Goal: Book appointment/travel/reservation

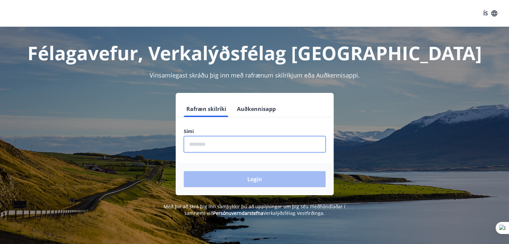
click at [219, 143] on input "phone" at bounding box center [255, 144] width 142 height 16
type input "********"
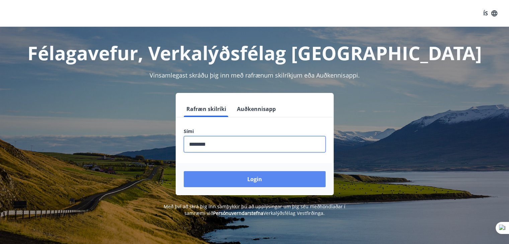
click at [241, 177] on button "Login" at bounding box center [255, 179] width 142 height 16
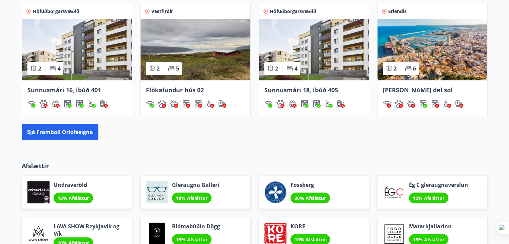
scroll to position [469, 0]
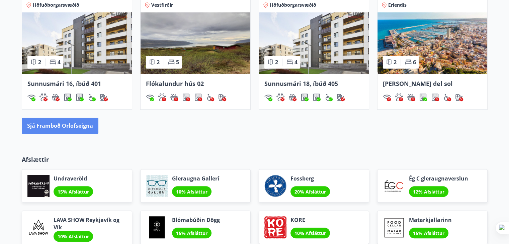
click at [71, 127] on button "Sjá framboð orlofseigna" at bounding box center [60, 126] width 77 height 16
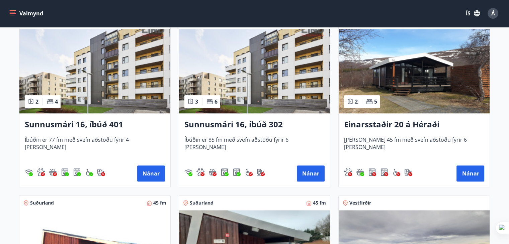
scroll to position [623, 0]
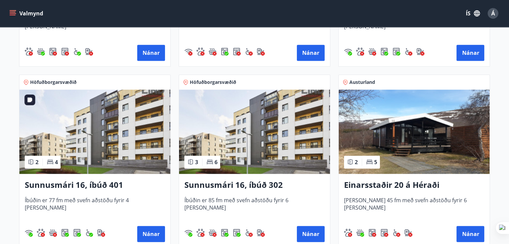
click at [117, 138] on img at bounding box center [94, 132] width 151 height 84
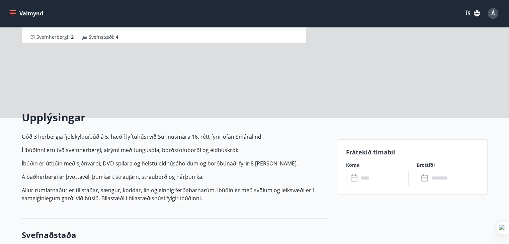
scroll to position [100, 0]
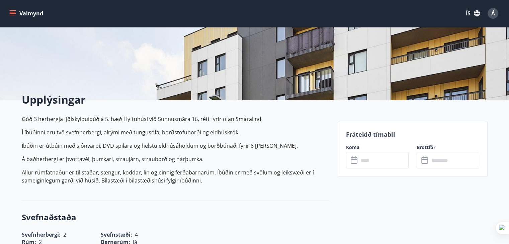
click at [385, 164] on input "text" at bounding box center [384, 160] width 50 height 16
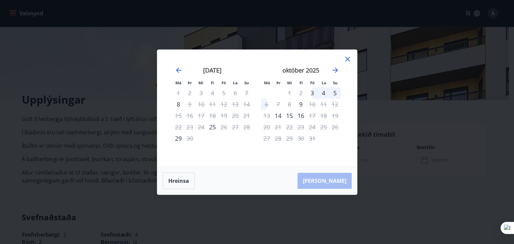
click at [346, 58] on icon at bounding box center [348, 59] width 8 height 8
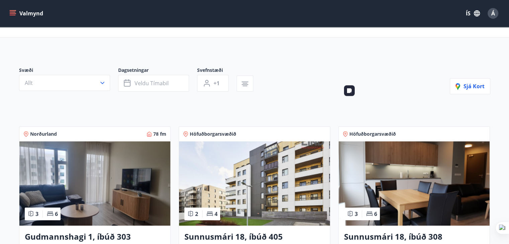
scroll to position [100, 0]
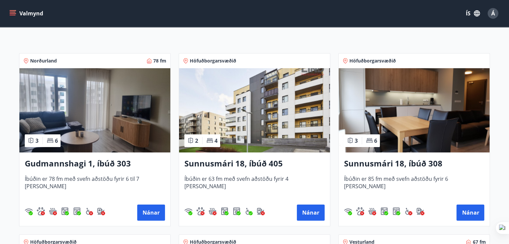
drag, startPoint x: 75, startPoint y: 164, endPoint x: 7, endPoint y: 104, distance: 90.7
click at [275, 119] on img at bounding box center [254, 110] width 151 height 84
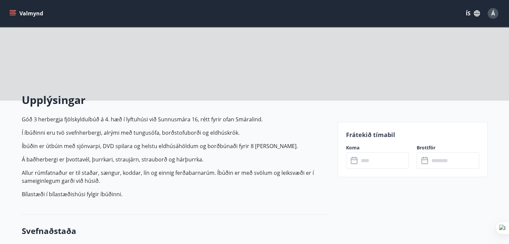
scroll to position [100, 0]
click at [373, 163] on input "text" at bounding box center [384, 160] width 50 height 16
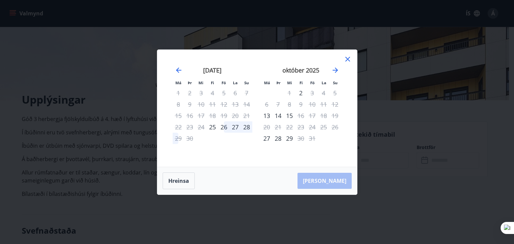
click at [348, 60] on icon at bounding box center [348, 59] width 5 height 5
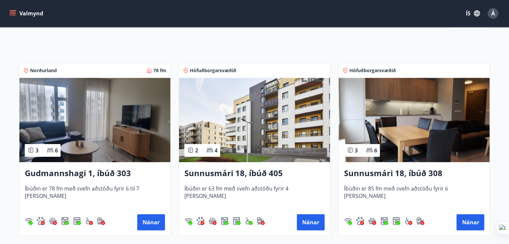
scroll to position [100, 0]
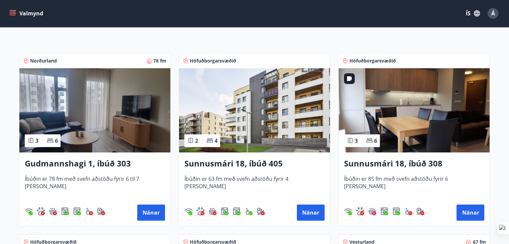
click at [418, 122] on img at bounding box center [414, 110] width 151 height 84
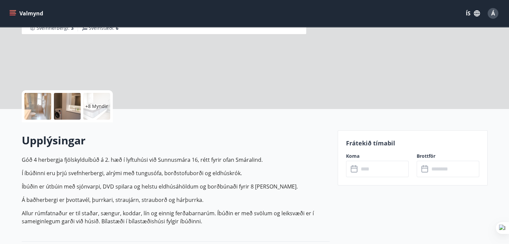
scroll to position [100, 0]
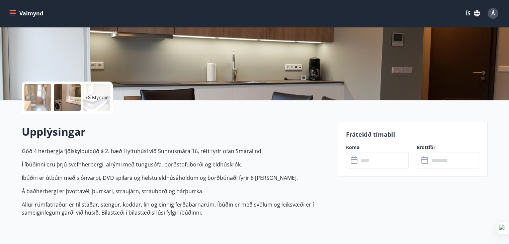
click at [392, 160] on input "text" at bounding box center [384, 160] width 50 height 16
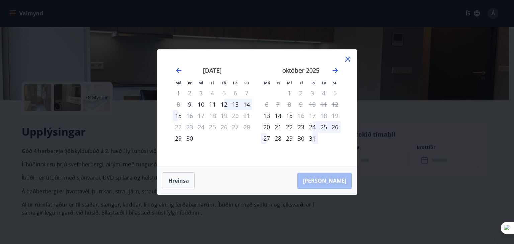
click at [349, 59] on icon at bounding box center [348, 59] width 8 height 8
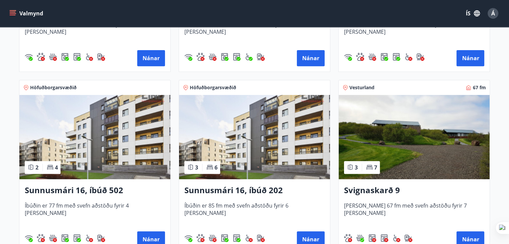
scroll to position [268, 0]
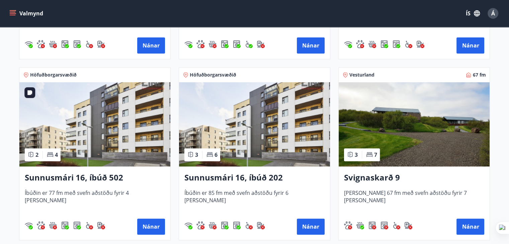
click at [95, 133] on img at bounding box center [94, 124] width 151 height 84
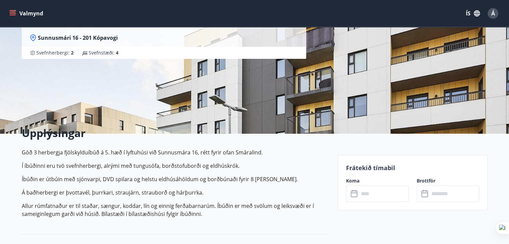
scroll to position [100, 0]
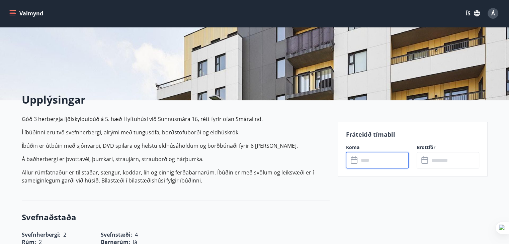
click at [385, 158] on input "text" at bounding box center [384, 160] width 50 height 16
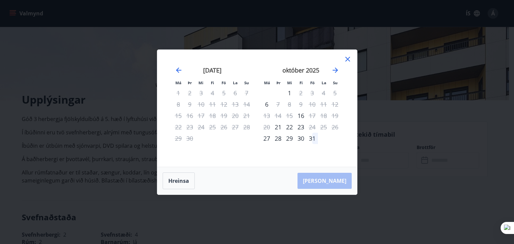
click at [345, 59] on icon at bounding box center [348, 59] width 8 height 8
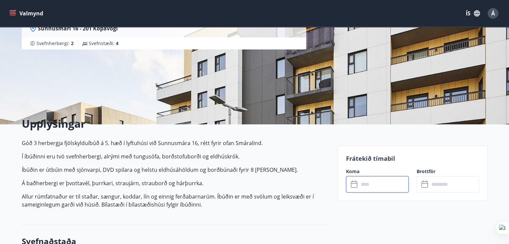
scroll to position [0, 0]
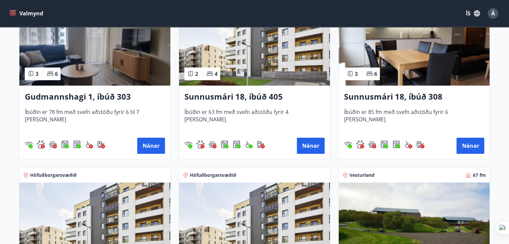
scroll to position [234, 0]
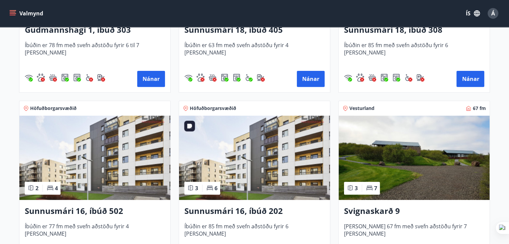
click at [265, 143] on img at bounding box center [254, 158] width 151 height 84
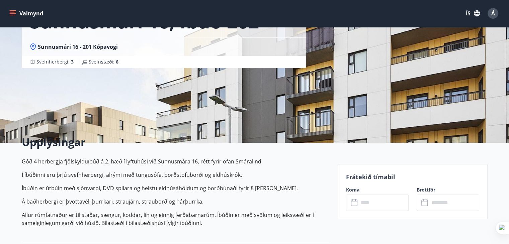
scroll to position [134, 0]
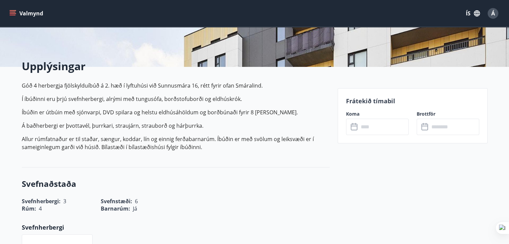
click at [391, 130] on input "text" at bounding box center [384, 127] width 50 height 16
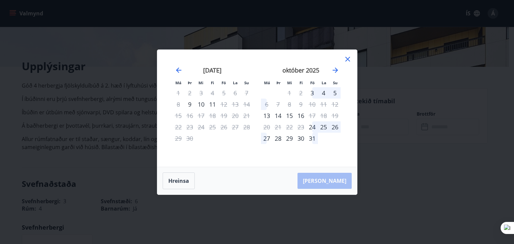
click at [347, 60] on icon at bounding box center [348, 59] width 5 height 5
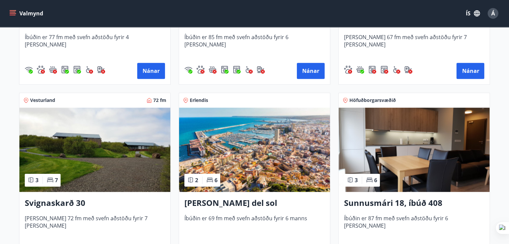
scroll to position [435, 0]
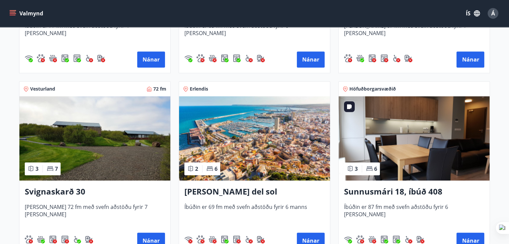
click at [420, 161] on img at bounding box center [414, 138] width 151 height 84
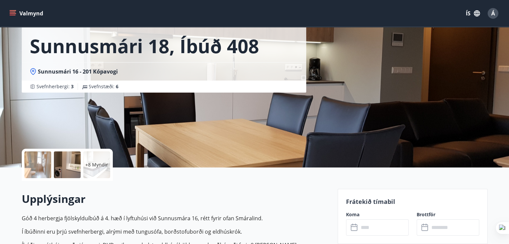
scroll to position [100, 0]
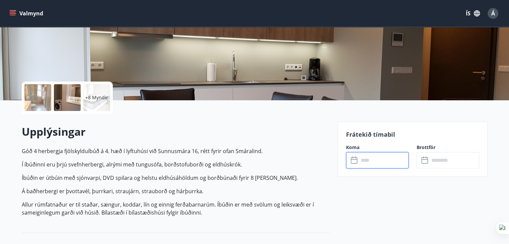
click at [389, 162] on input "text" at bounding box center [384, 160] width 50 height 16
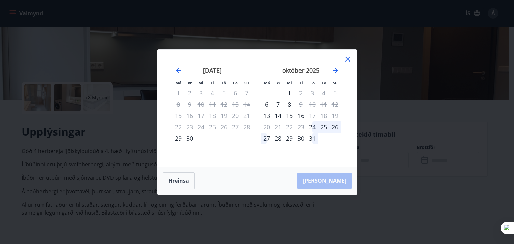
click at [349, 57] on icon at bounding box center [348, 59] width 8 height 8
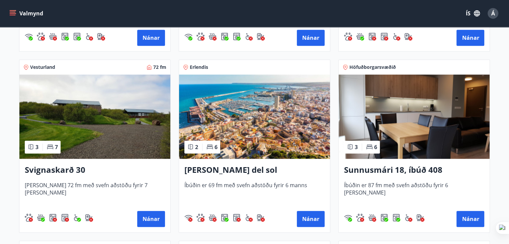
scroll to position [469, 0]
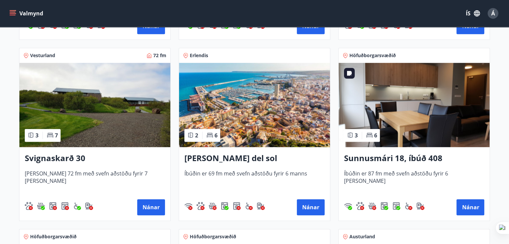
click at [421, 110] on img at bounding box center [414, 105] width 151 height 84
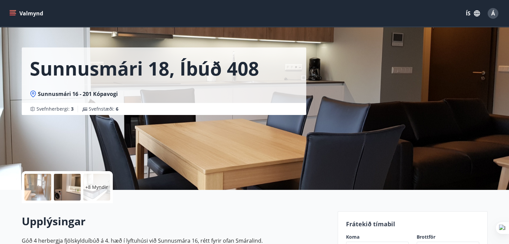
scroll to position [100, 0]
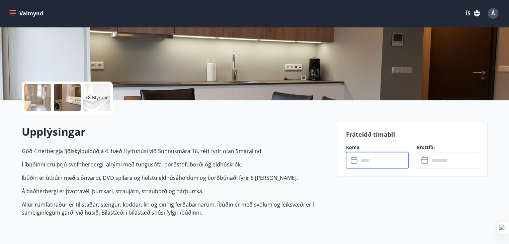
click at [390, 161] on input "text" at bounding box center [384, 160] width 50 height 16
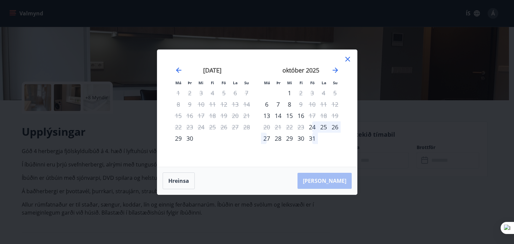
click at [346, 58] on icon at bounding box center [348, 59] width 8 height 8
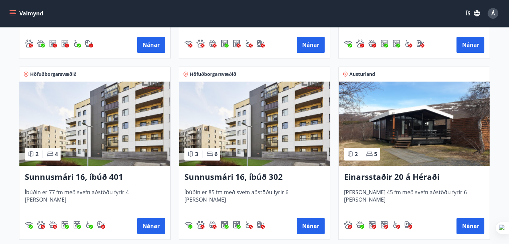
scroll to position [636, 0]
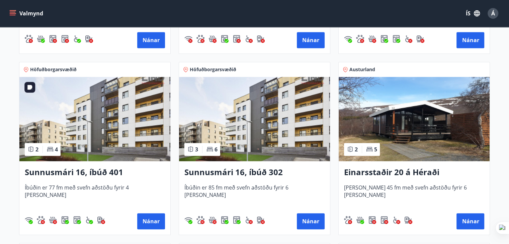
click at [71, 107] on img at bounding box center [94, 119] width 151 height 84
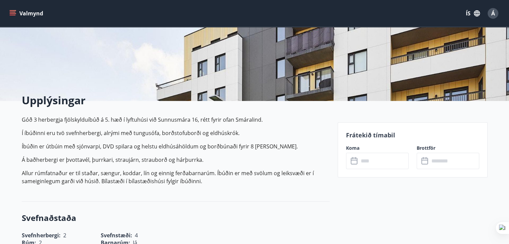
scroll to position [100, 0]
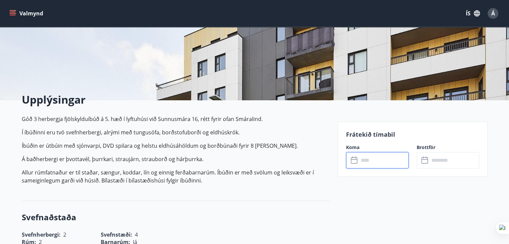
click at [389, 161] on input "text" at bounding box center [384, 160] width 50 height 16
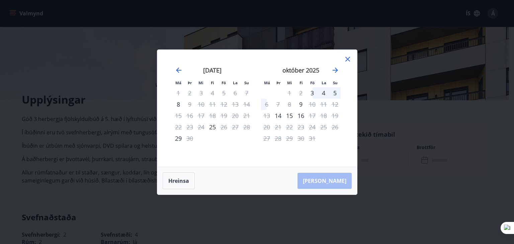
click at [346, 62] on icon at bounding box center [348, 59] width 8 height 8
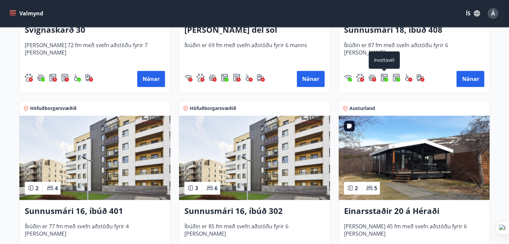
scroll to position [603, 0]
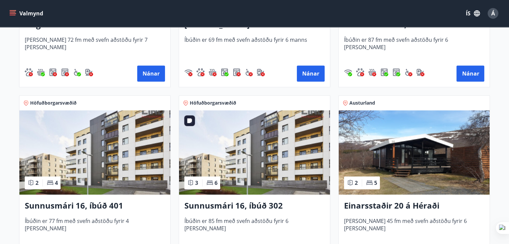
click at [282, 160] on img at bounding box center [254, 152] width 151 height 84
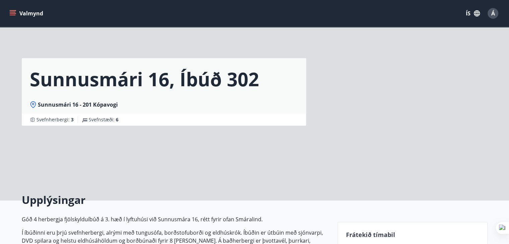
scroll to position [100, 0]
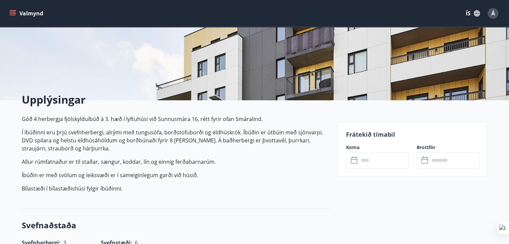
click at [386, 159] on input "text" at bounding box center [384, 160] width 50 height 16
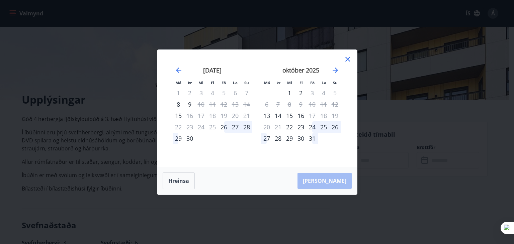
click at [347, 57] on icon at bounding box center [348, 59] width 8 height 8
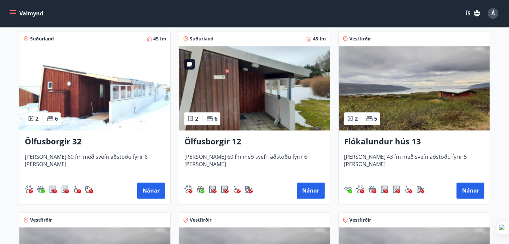
scroll to position [837, 0]
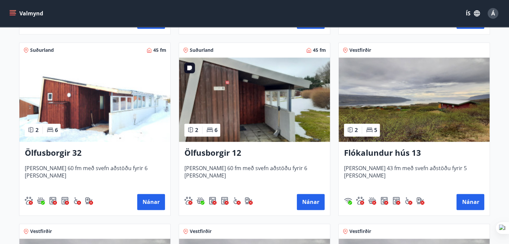
click at [232, 97] on img at bounding box center [254, 100] width 151 height 84
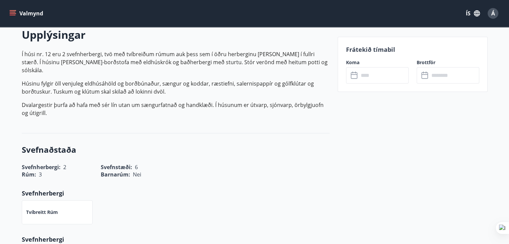
scroll to position [201, 0]
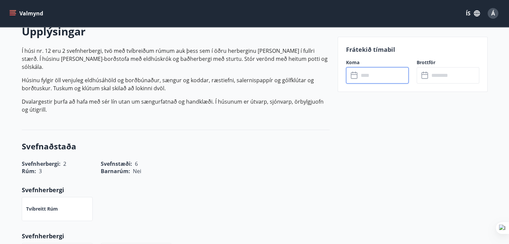
click at [376, 74] on input "text" at bounding box center [384, 75] width 50 height 16
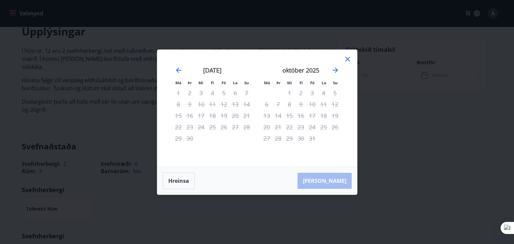
click at [347, 59] on icon at bounding box center [348, 59] width 8 height 8
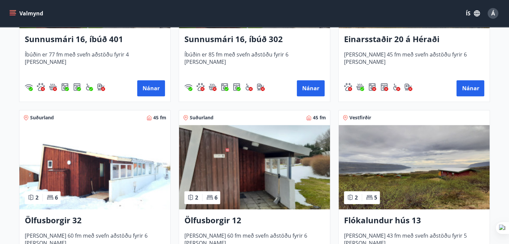
scroll to position [770, 0]
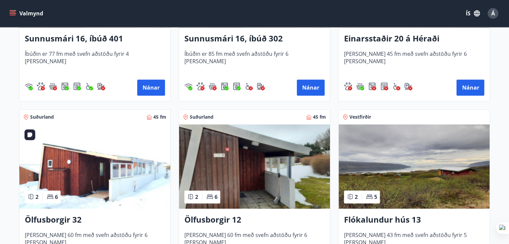
click at [95, 167] on img at bounding box center [94, 167] width 151 height 84
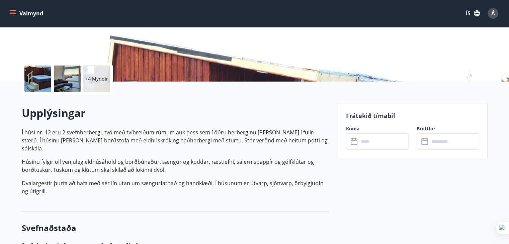
scroll to position [134, 0]
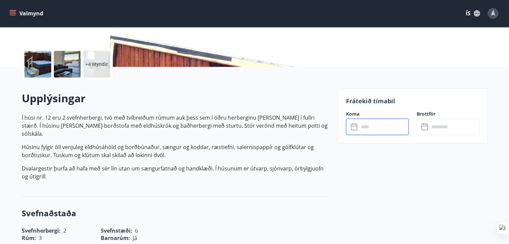
click at [373, 129] on input "text" at bounding box center [384, 127] width 50 height 16
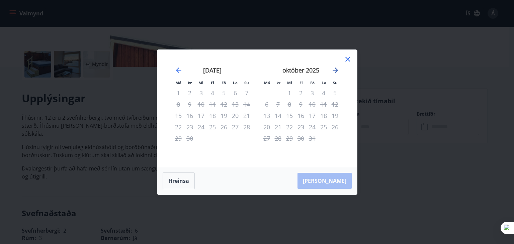
click at [337, 72] on icon "Move forward to switch to the next month." at bounding box center [335, 70] width 8 height 8
click at [337, 70] on icon "Move forward to switch to the next month." at bounding box center [335, 70] width 5 height 5
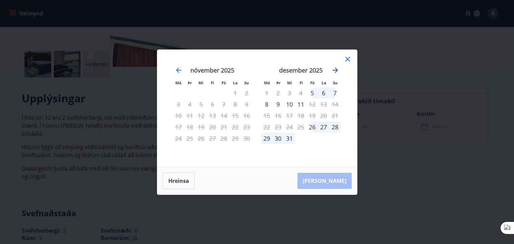
click at [337, 70] on icon "Move forward to switch to the next month." at bounding box center [335, 70] width 5 height 5
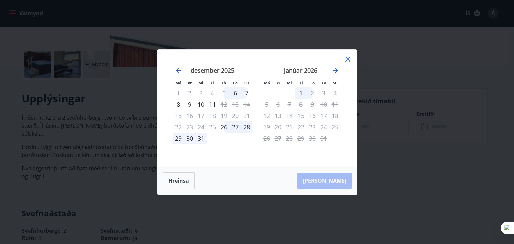
click at [348, 58] on icon at bounding box center [348, 59] width 5 height 5
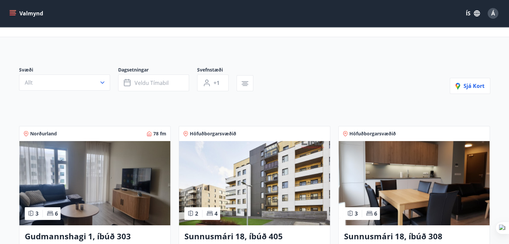
scroll to position [67, 0]
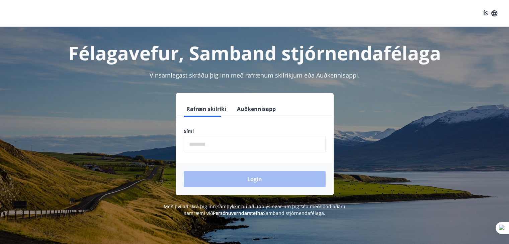
click at [210, 150] on input "phone" at bounding box center [255, 144] width 142 height 16
type input "********"
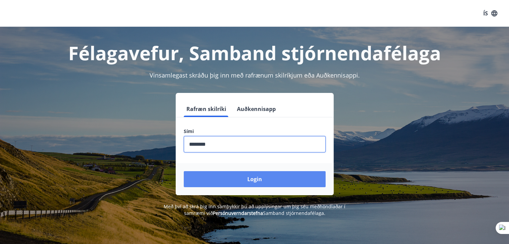
click at [248, 179] on button "Login" at bounding box center [255, 179] width 142 height 16
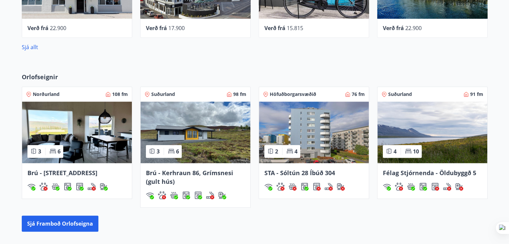
scroll to position [435, 0]
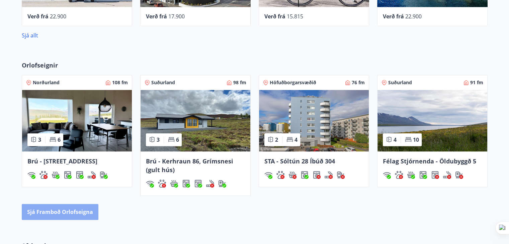
click at [67, 214] on button "Sjá framboð orlofseigna" at bounding box center [60, 212] width 77 height 16
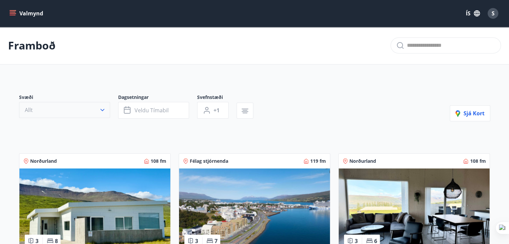
click at [101, 108] on icon "button" at bounding box center [102, 110] width 7 height 7
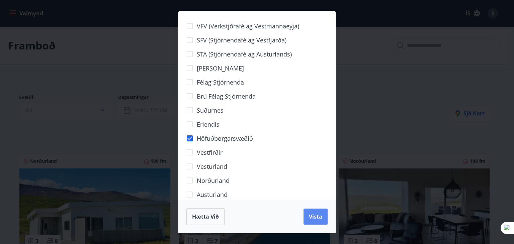
click at [320, 216] on span "Vista" at bounding box center [315, 216] width 13 height 7
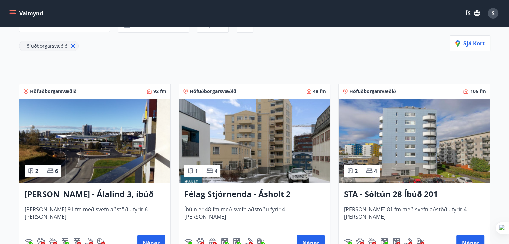
scroll to position [100, 0]
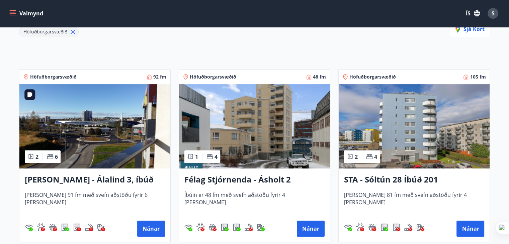
click at [104, 143] on img at bounding box center [94, 126] width 151 height 84
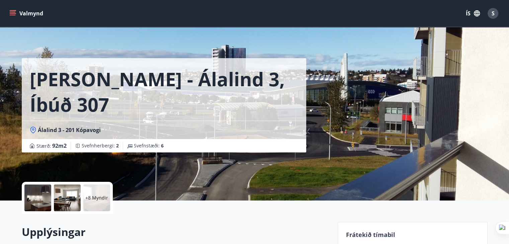
scroll to position [67, 0]
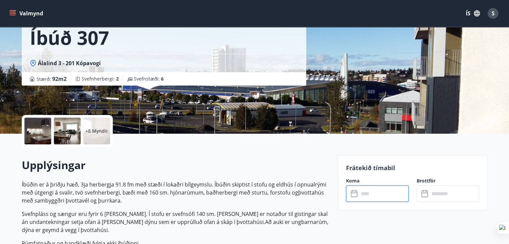
click at [396, 196] on input "text" at bounding box center [384, 194] width 50 height 16
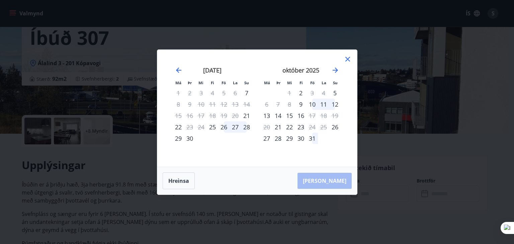
click at [348, 59] on icon at bounding box center [347, 59] width 1 height 1
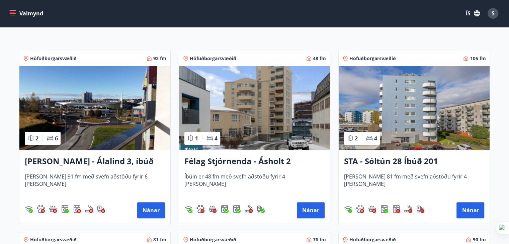
scroll to position [134, 0]
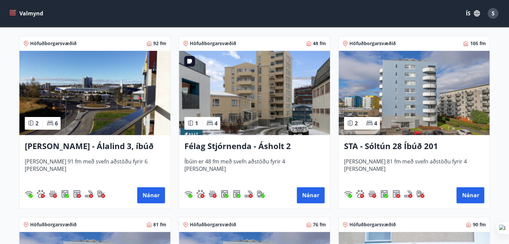
click at [244, 107] on img at bounding box center [254, 93] width 151 height 84
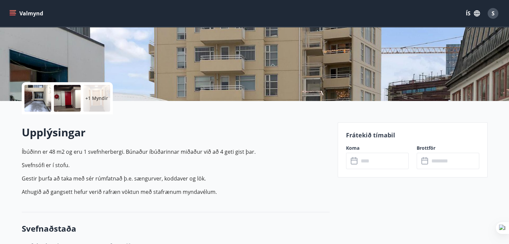
scroll to position [100, 0]
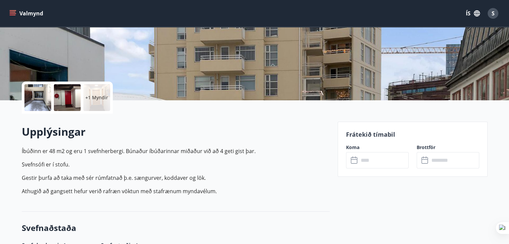
click at [401, 161] on input "text" at bounding box center [384, 160] width 50 height 16
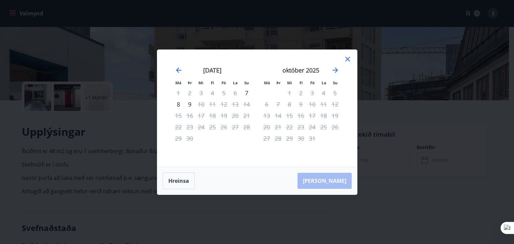
click at [348, 61] on icon at bounding box center [348, 59] width 8 height 8
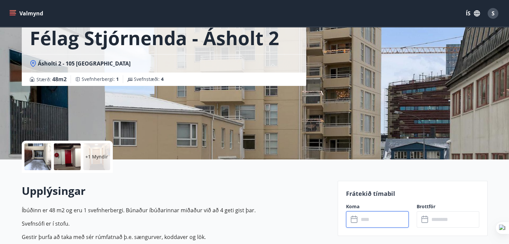
scroll to position [33, 0]
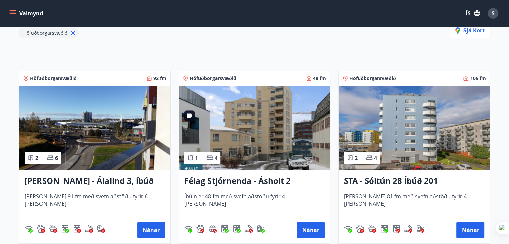
scroll to position [100, 0]
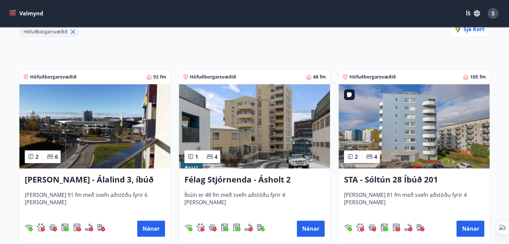
click at [410, 135] on img at bounding box center [414, 126] width 151 height 84
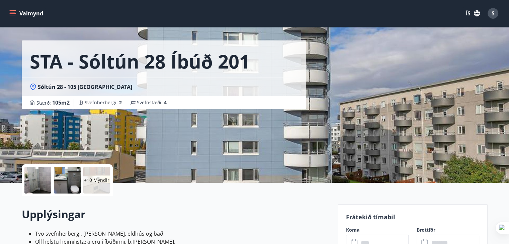
scroll to position [100, 0]
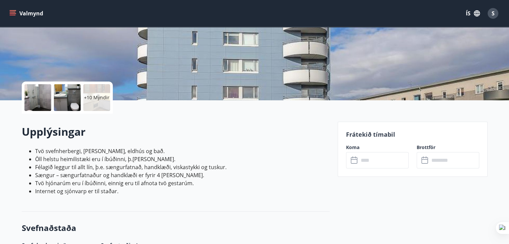
click at [385, 163] on input "text" at bounding box center [384, 160] width 50 height 16
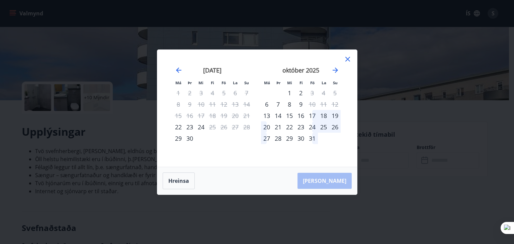
click at [349, 60] on icon at bounding box center [348, 59] width 8 height 8
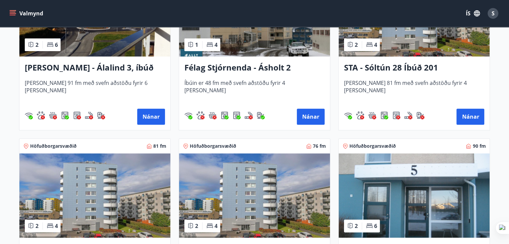
scroll to position [234, 0]
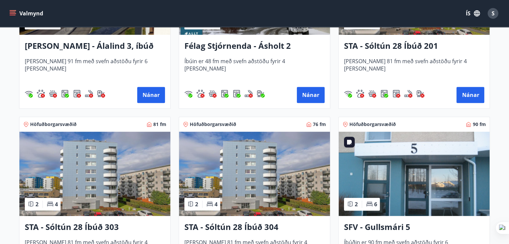
click at [442, 184] on img at bounding box center [414, 174] width 151 height 84
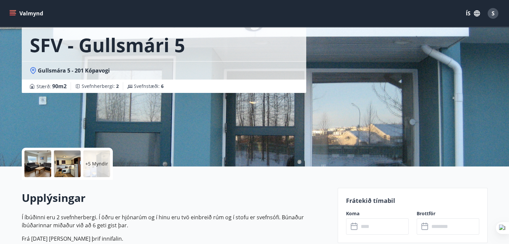
scroll to position [100, 0]
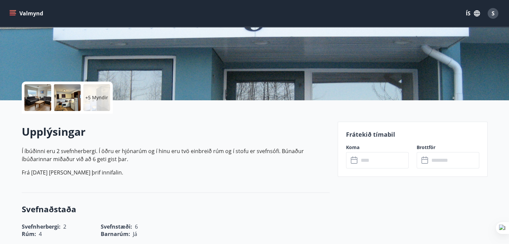
click at [383, 161] on input "text" at bounding box center [384, 160] width 50 height 16
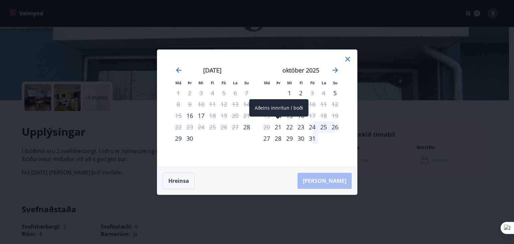
click at [276, 129] on div "21" at bounding box center [278, 127] width 11 height 11
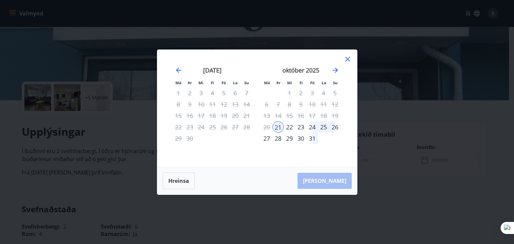
click at [279, 140] on div "28" at bounding box center [278, 138] width 11 height 11
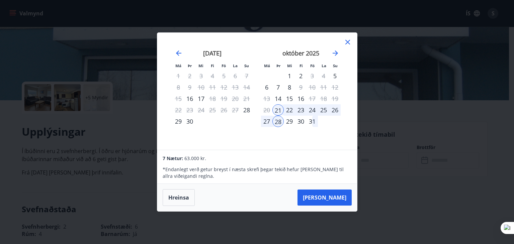
click at [349, 41] on icon at bounding box center [348, 42] width 5 height 5
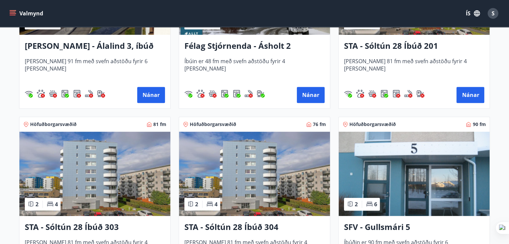
scroll to position [268, 0]
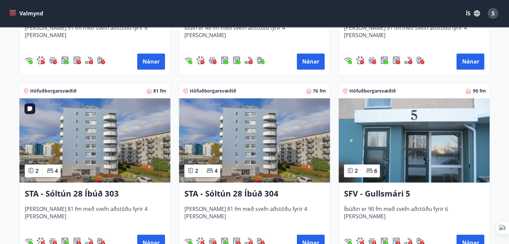
click at [110, 138] on img at bounding box center [94, 140] width 151 height 84
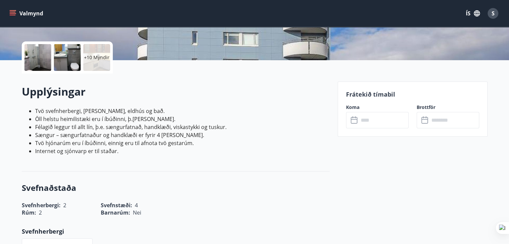
scroll to position [201, 0]
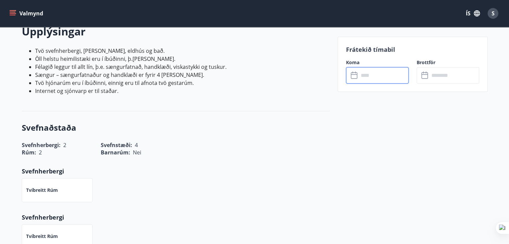
click at [384, 72] on input "text" at bounding box center [384, 75] width 50 height 16
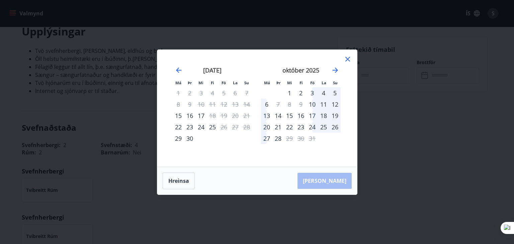
click at [268, 114] on div "13" at bounding box center [266, 115] width 11 height 11
click at [266, 126] on div "20" at bounding box center [266, 127] width 11 height 11
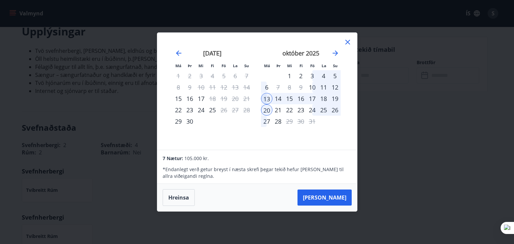
click at [268, 110] on div "20" at bounding box center [266, 109] width 11 height 11
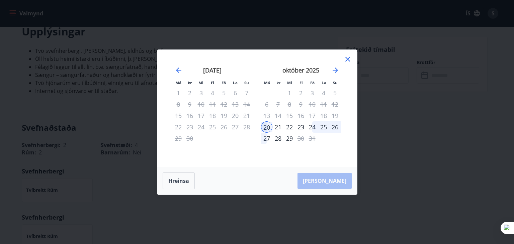
click at [276, 128] on div "21" at bounding box center [278, 127] width 11 height 11
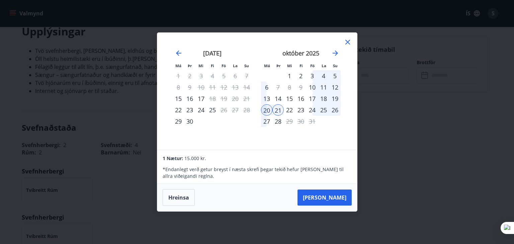
click at [349, 42] on icon at bounding box center [348, 42] width 8 height 8
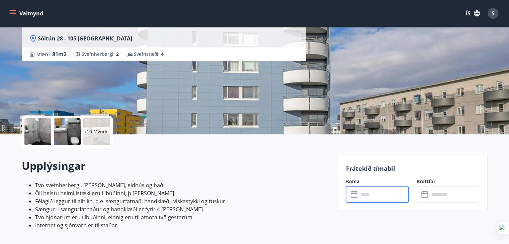
scroll to position [0, 0]
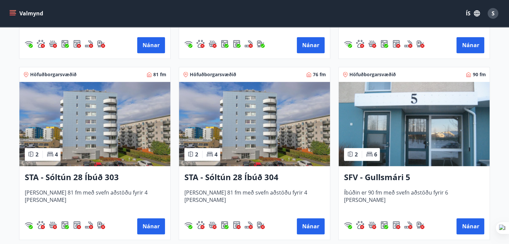
scroll to position [301, 0]
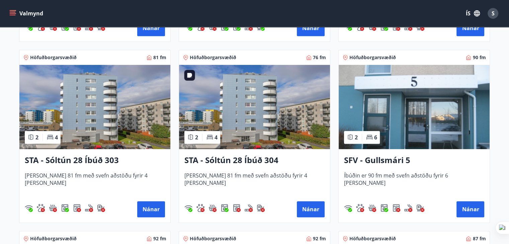
click at [235, 108] on img at bounding box center [254, 107] width 151 height 84
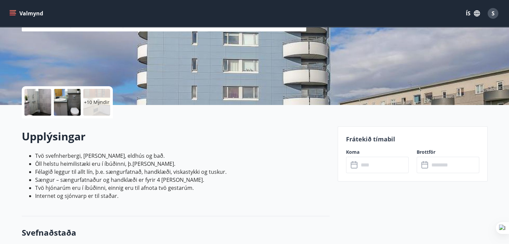
scroll to position [100, 0]
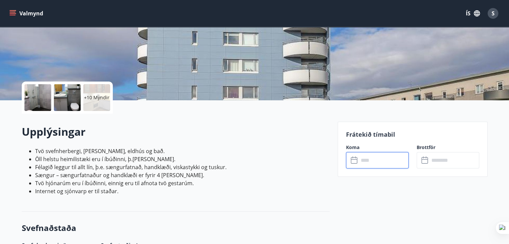
click at [370, 161] on input "text" at bounding box center [384, 160] width 50 height 16
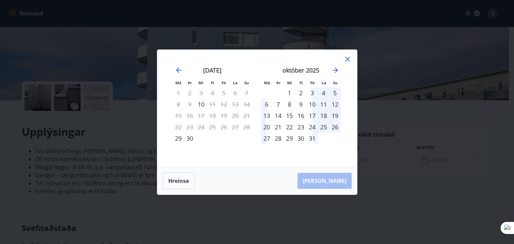
click at [268, 114] on div "13" at bounding box center [266, 115] width 11 height 11
click at [336, 116] on div "19" at bounding box center [334, 115] width 11 height 11
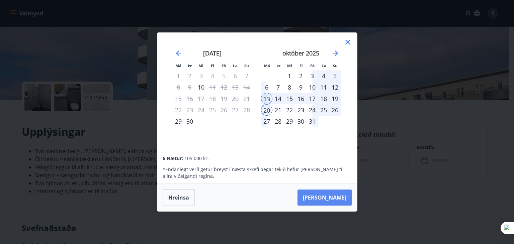
click at [342, 196] on button "[PERSON_NAME]" at bounding box center [325, 198] width 54 height 16
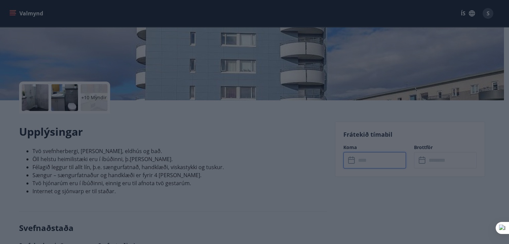
type input "******"
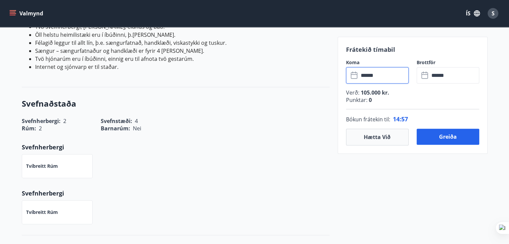
scroll to position [234, 0]
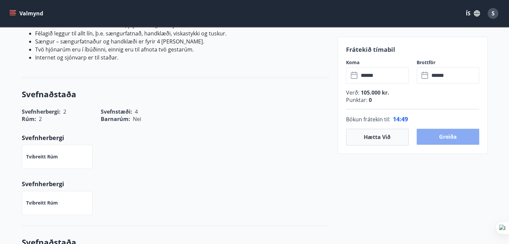
click at [452, 138] on button "Greiða" at bounding box center [448, 137] width 63 height 16
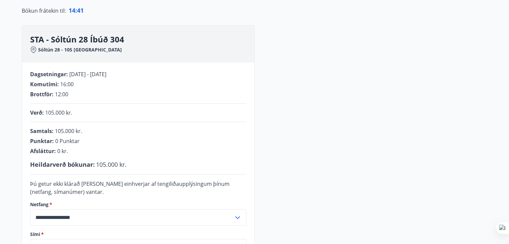
scroll to position [64, 0]
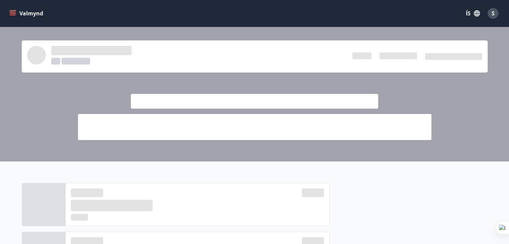
click at [11, 14] on icon "menu" at bounding box center [12, 13] width 7 height 7
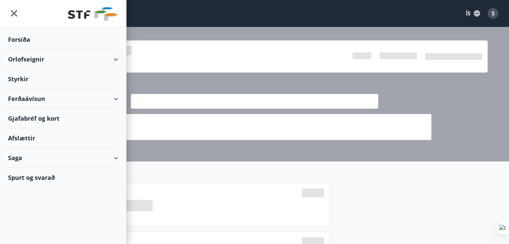
click at [19, 57] on div "Orlofseignir" at bounding box center [63, 60] width 110 height 20
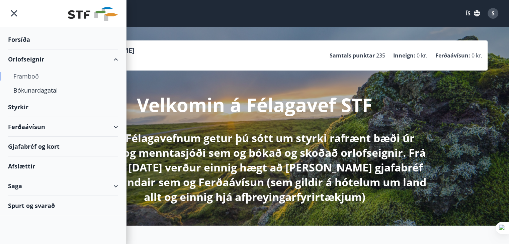
click at [22, 74] on div "Framboð" at bounding box center [62, 76] width 99 height 14
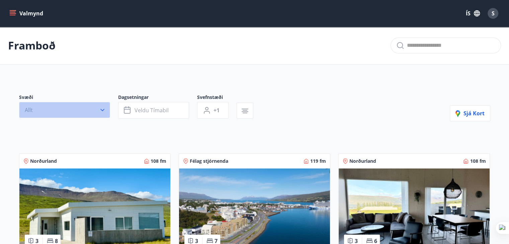
click at [104, 110] on icon "button" at bounding box center [102, 110] width 7 height 7
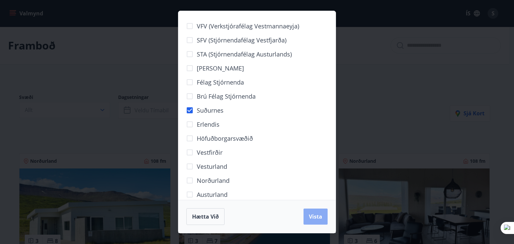
click at [326, 215] on button "Vista" at bounding box center [316, 217] width 24 height 16
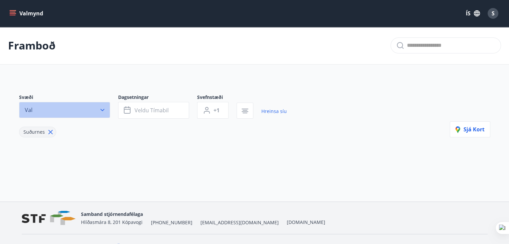
click at [103, 110] on icon "button" at bounding box center [102, 110] width 7 height 7
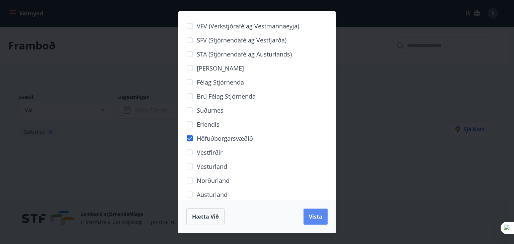
click at [324, 222] on button "Vista" at bounding box center [316, 217] width 24 height 16
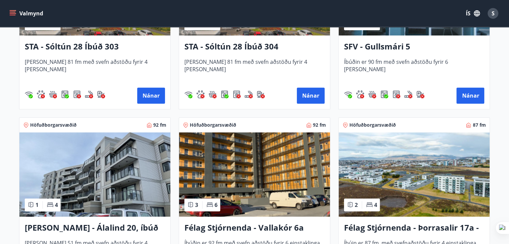
scroll to position [469, 0]
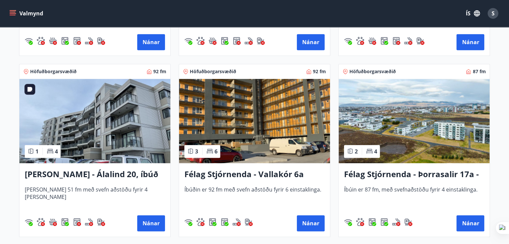
click at [121, 128] on img at bounding box center [94, 121] width 151 height 84
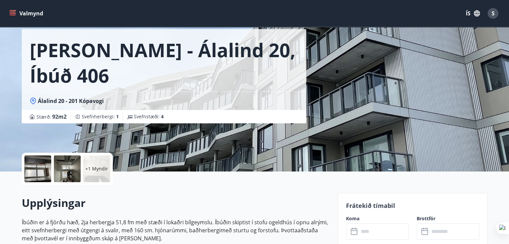
scroll to position [100, 0]
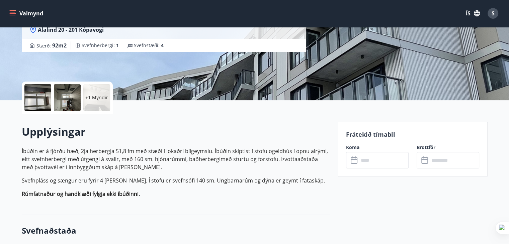
click at [404, 161] on input "text" at bounding box center [384, 160] width 50 height 16
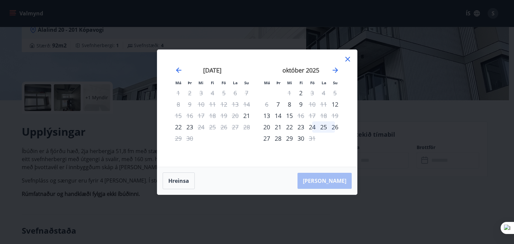
click at [349, 58] on icon at bounding box center [348, 59] width 8 height 8
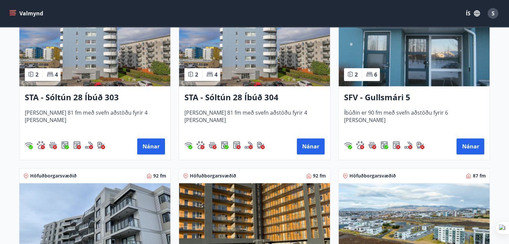
scroll to position [402, 0]
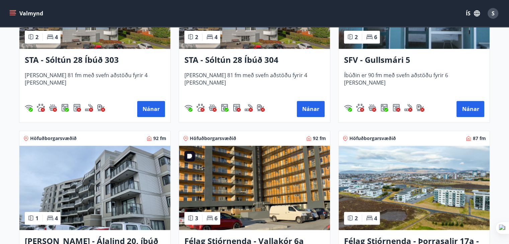
click at [264, 181] on img at bounding box center [254, 188] width 151 height 84
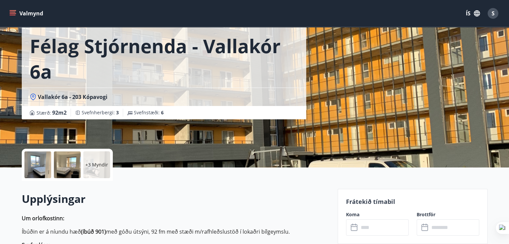
scroll to position [100, 0]
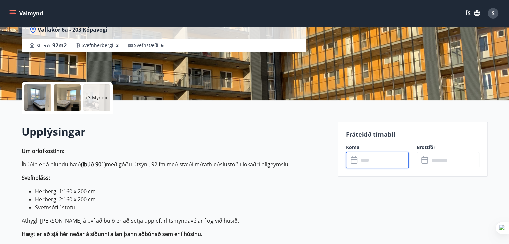
click at [390, 162] on input "text" at bounding box center [384, 160] width 50 height 16
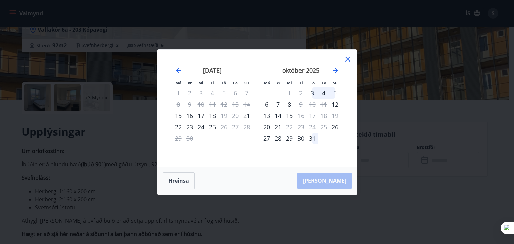
click at [350, 57] on icon at bounding box center [348, 59] width 5 height 5
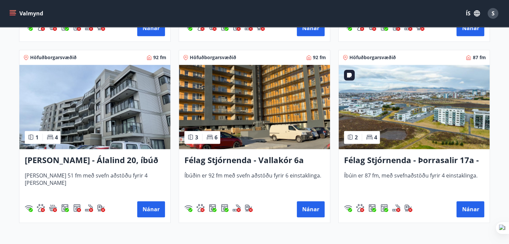
click at [392, 116] on img at bounding box center [414, 107] width 151 height 84
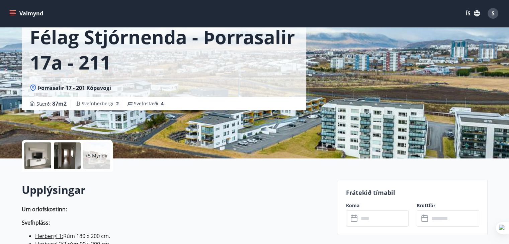
scroll to position [100, 0]
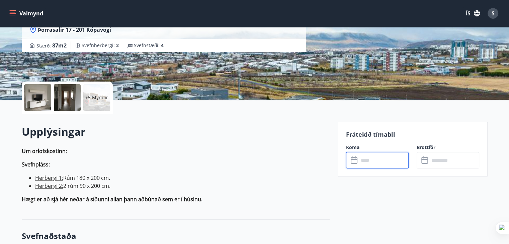
click at [399, 160] on input "text" at bounding box center [384, 160] width 50 height 16
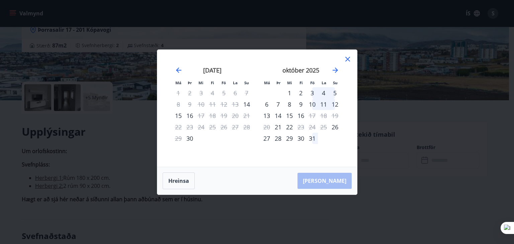
click at [268, 114] on div "13" at bounding box center [266, 115] width 11 height 11
click at [280, 114] on div "14" at bounding box center [278, 115] width 11 height 11
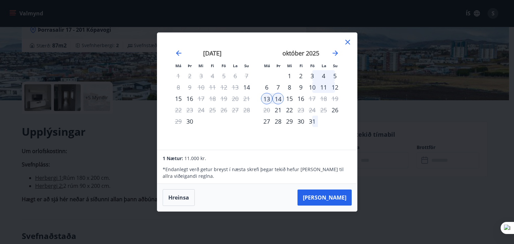
click at [291, 97] on div "15" at bounding box center [289, 98] width 11 height 11
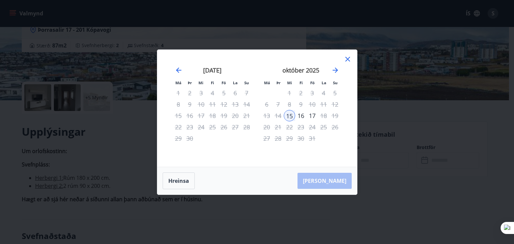
click at [303, 114] on div "16" at bounding box center [300, 115] width 11 height 11
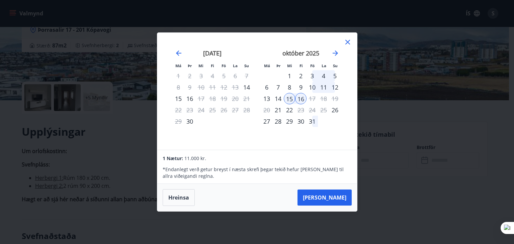
click at [260, 116] on div "[DATE] 1 2 3 4 5 6 7 8 9 10 11 12 13 14 15 16 17 18 19 20 21 22 23 24 25 26 27 …" at bounding box center [301, 96] width 88 height 110
click at [266, 99] on div "13" at bounding box center [266, 98] width 11 height 11
click at [332, 197] on button "[PERSON_NAME]" at bounding box center [325, 198] width 54 height 16
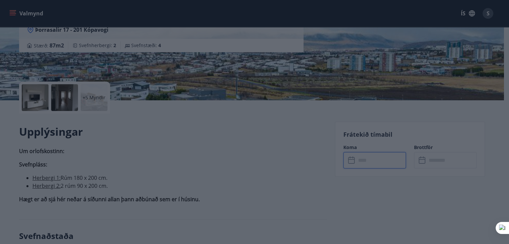
type input "******"
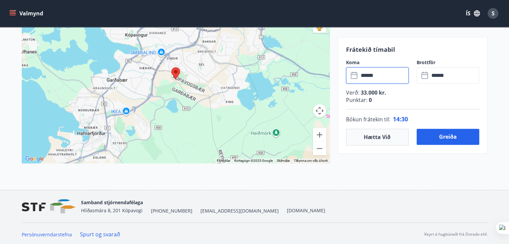
scroll to position [867, 0]
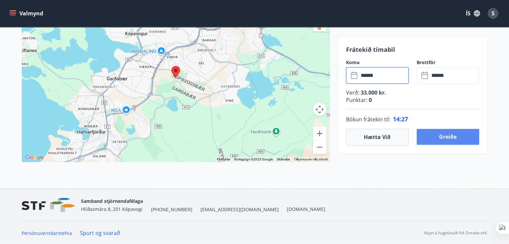
click at [444, 141] on button "Greiða" at bounding box center [448, 137] width 63 height 16
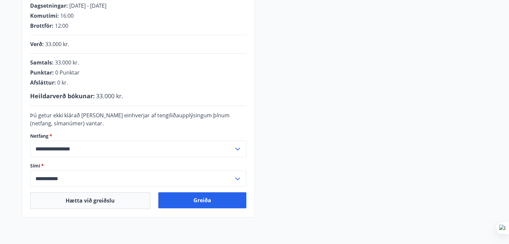
scroll to position [131, 0]
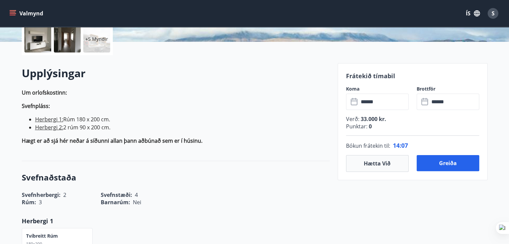
scroll to position [167, 0]
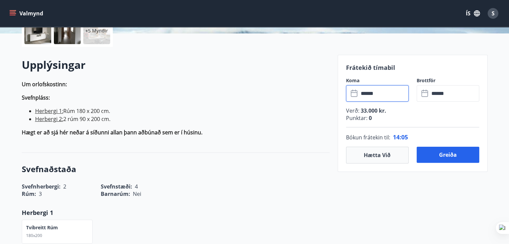
click at [386, 93] on input "******" at bounding box center [384, 93] width 50 height 16
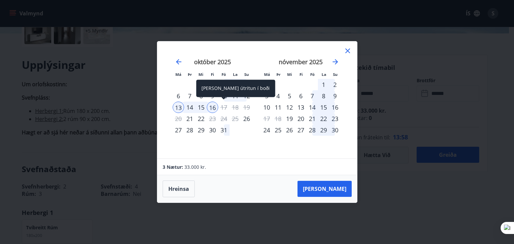
click at [224, 108] on div "17" at bounding box center [223, 107] width 11 height 11
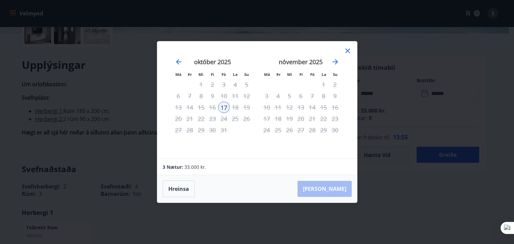
click at [216, 107] on div "16" at bounding box center [212, 107] width 11 height 11
click at [349, 49] on icon at bounding box center [348, 51] width 5 height 5
